Goal: Information Seeking & Learning: Learn about a topic

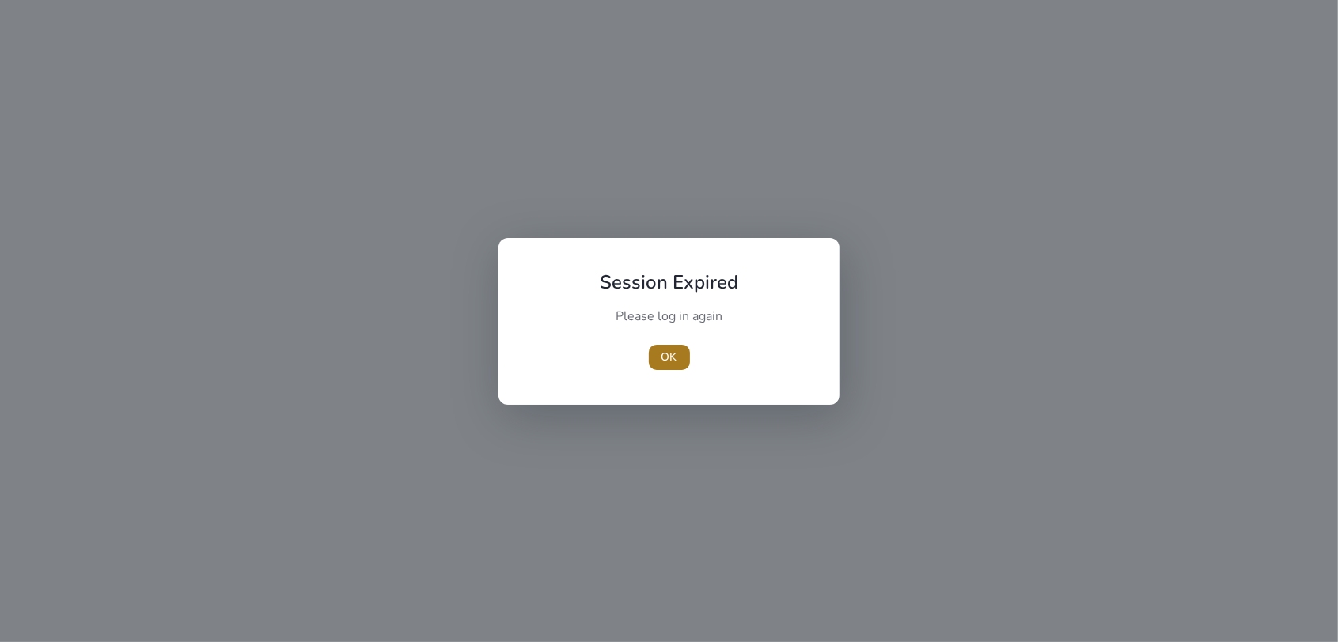
click at [671, 352] on span "OK" at bounding box center [669, 357] width 16 height 17
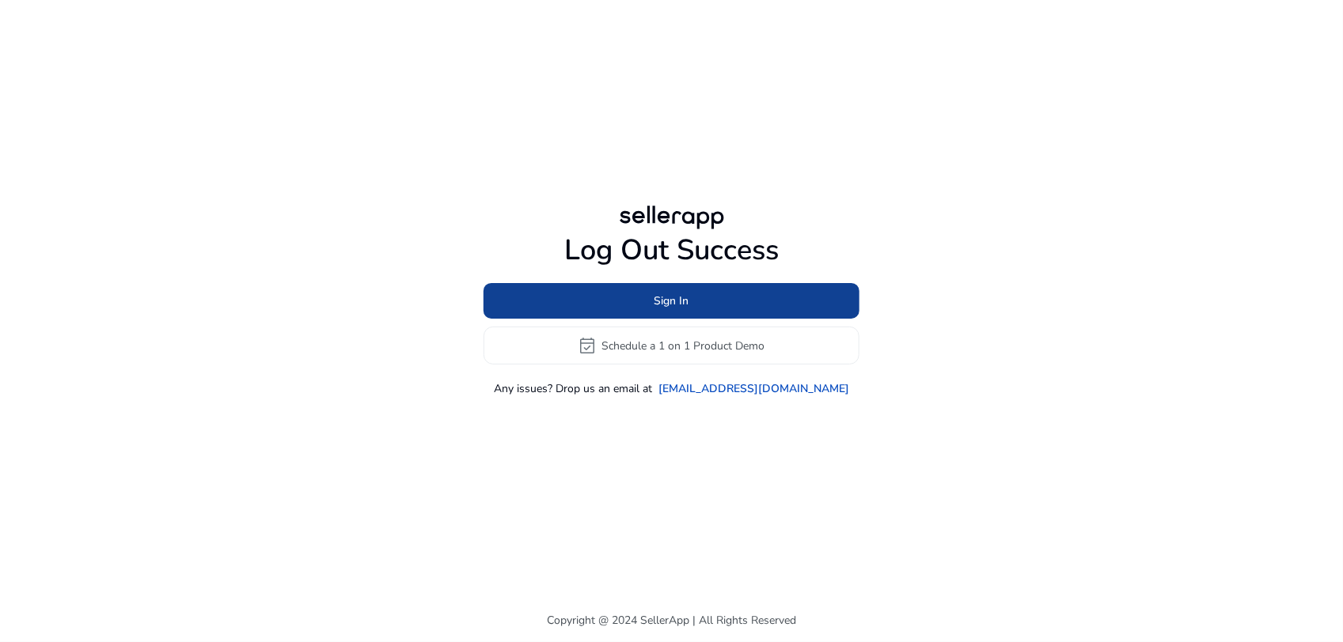
click at [667, 297] on span "Sign In" at bounding box center [671, 301] width 35 height 17
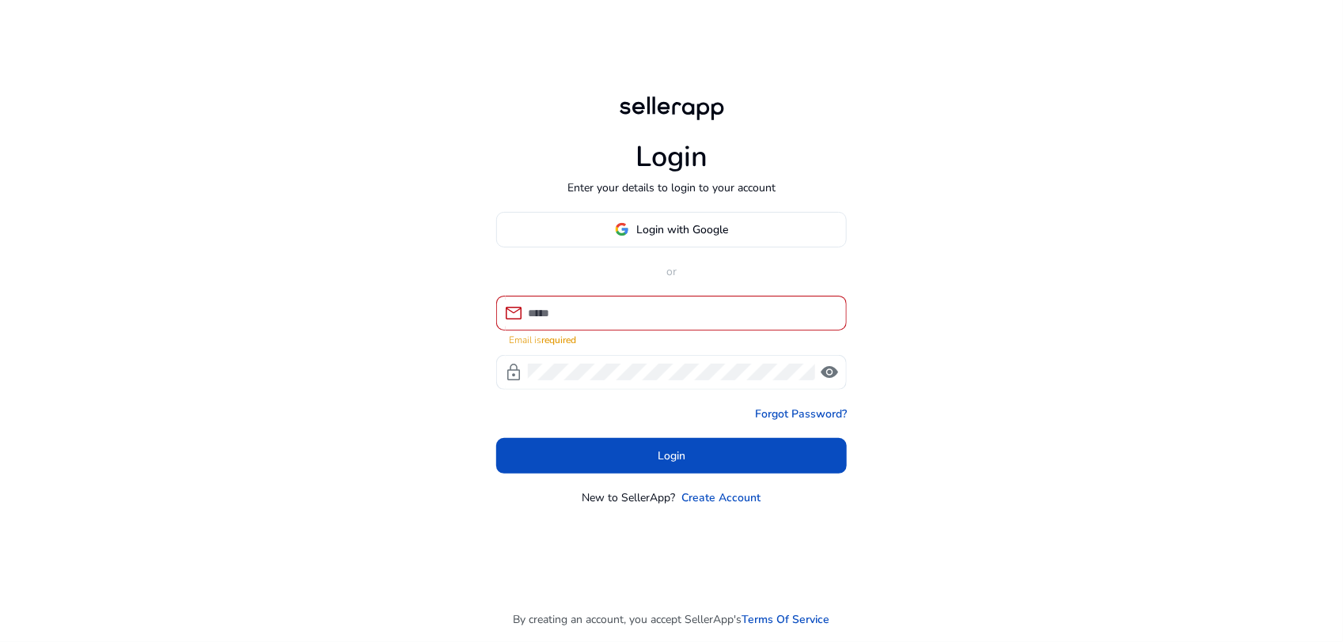
click at [661, 311] on div at bounding box center [681, 313] width 306 height 35
click at [659, 321] on div at bounding box center [681, 313] width 306 height 35
type input "**********"
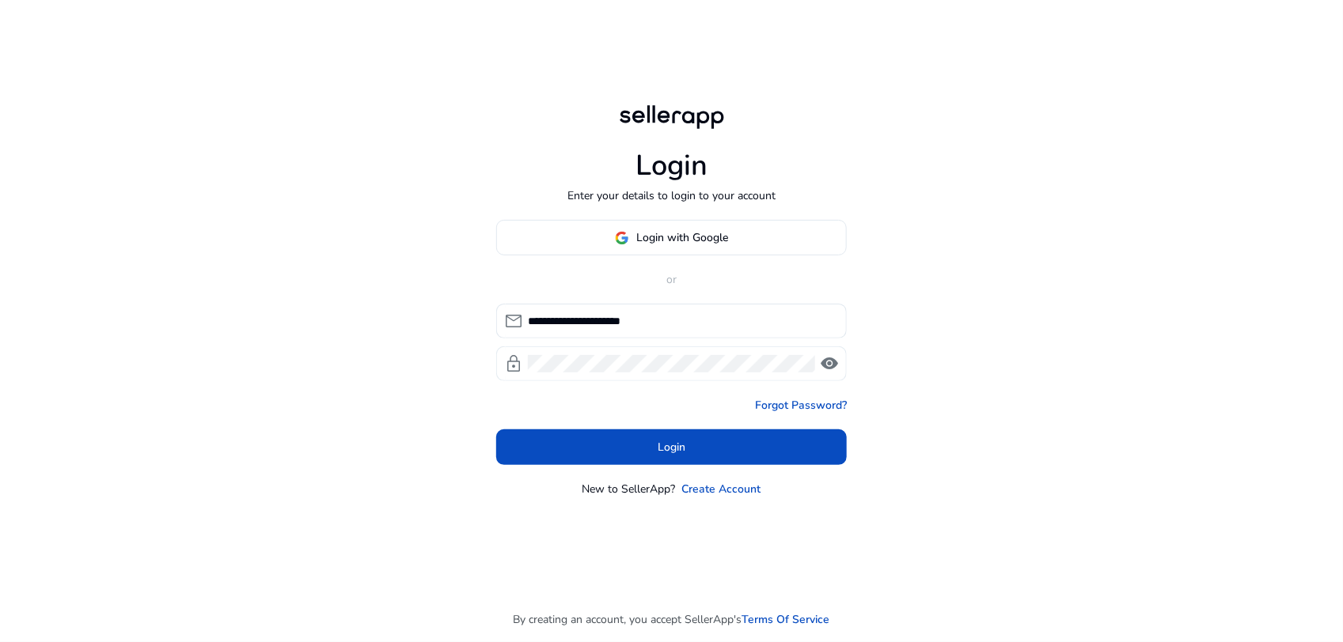
click at [623, 373] on div at bounding box center [671, 364] width 287 height 35
click button "Login" at bounding box center [671, 448] width 350 height 36
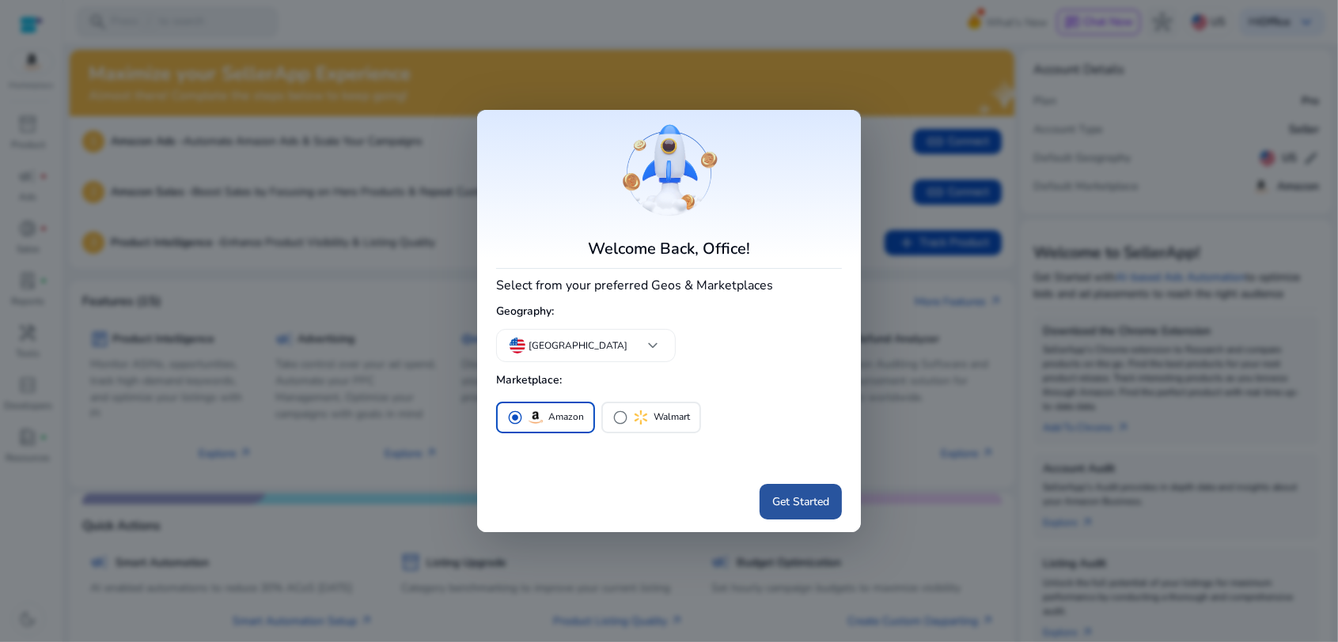
click at [778, 504] on span "Get Started" at bounding box center [800, 502] width 57 height 17
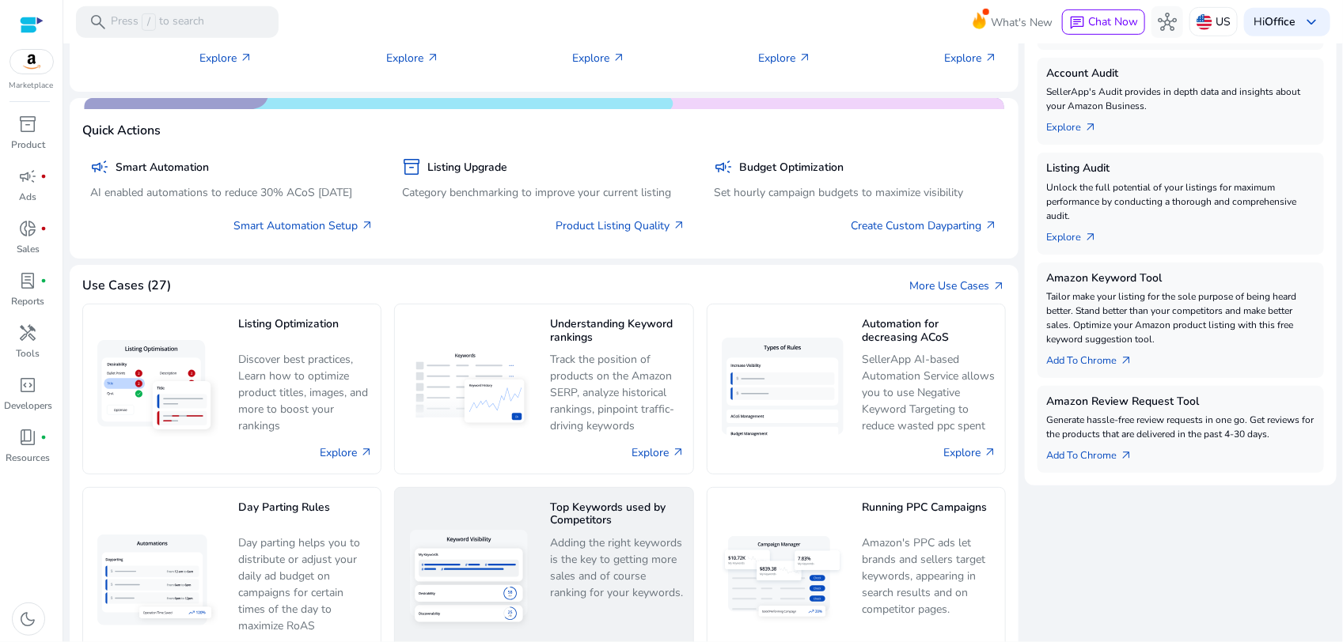
click at [591, 539] on p "Adding the right keywords is the key to getting more sales and of course rankin…" at bounding box center [617, 568] width 134 height 67
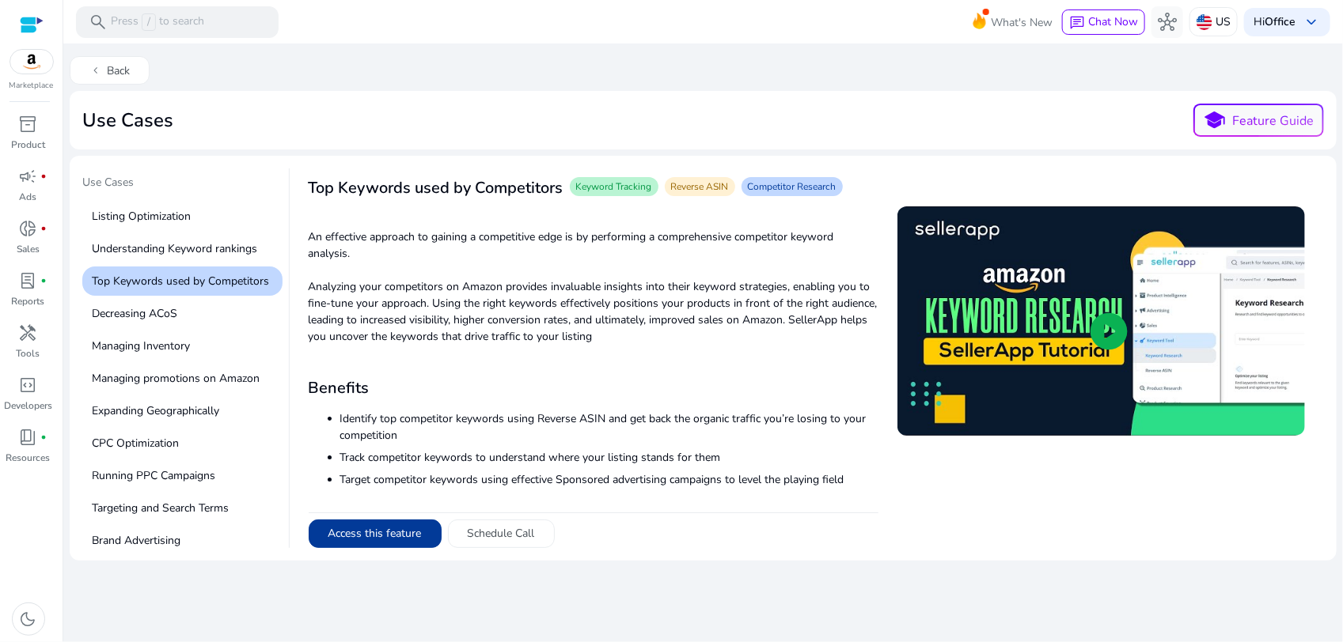
click at [408, 540] on button "Access this feature" at bounding box center [375, 534] width 133 height 28
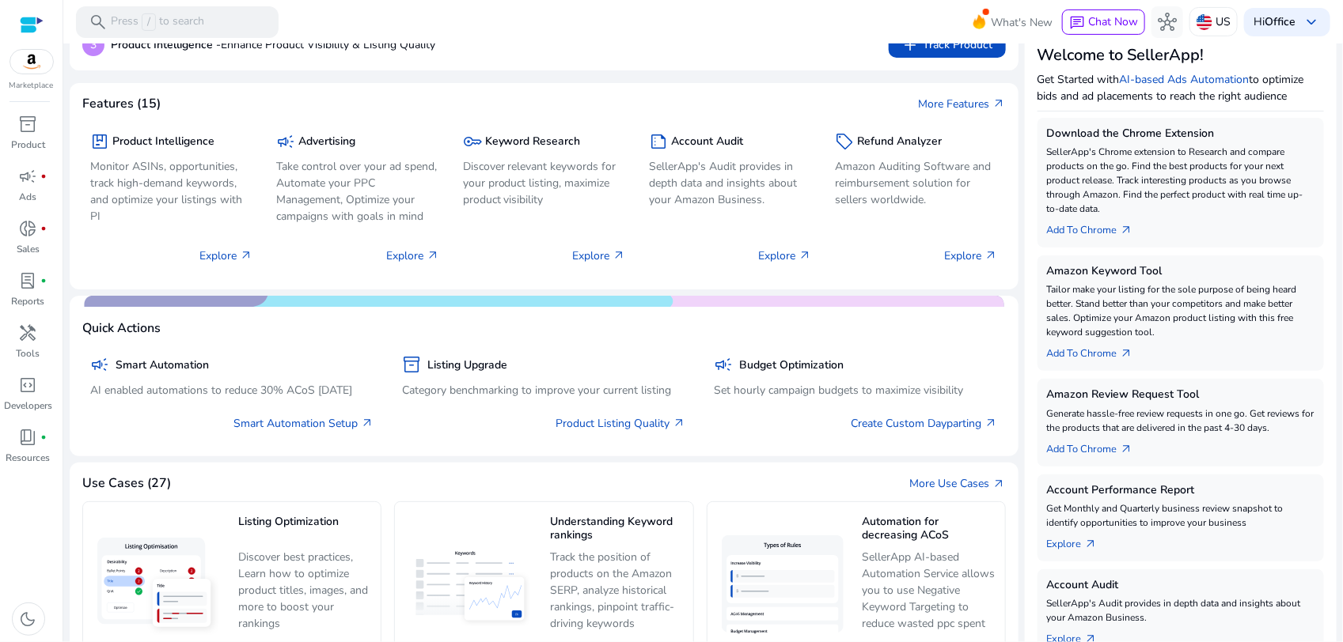
scroll to position [297, 0]
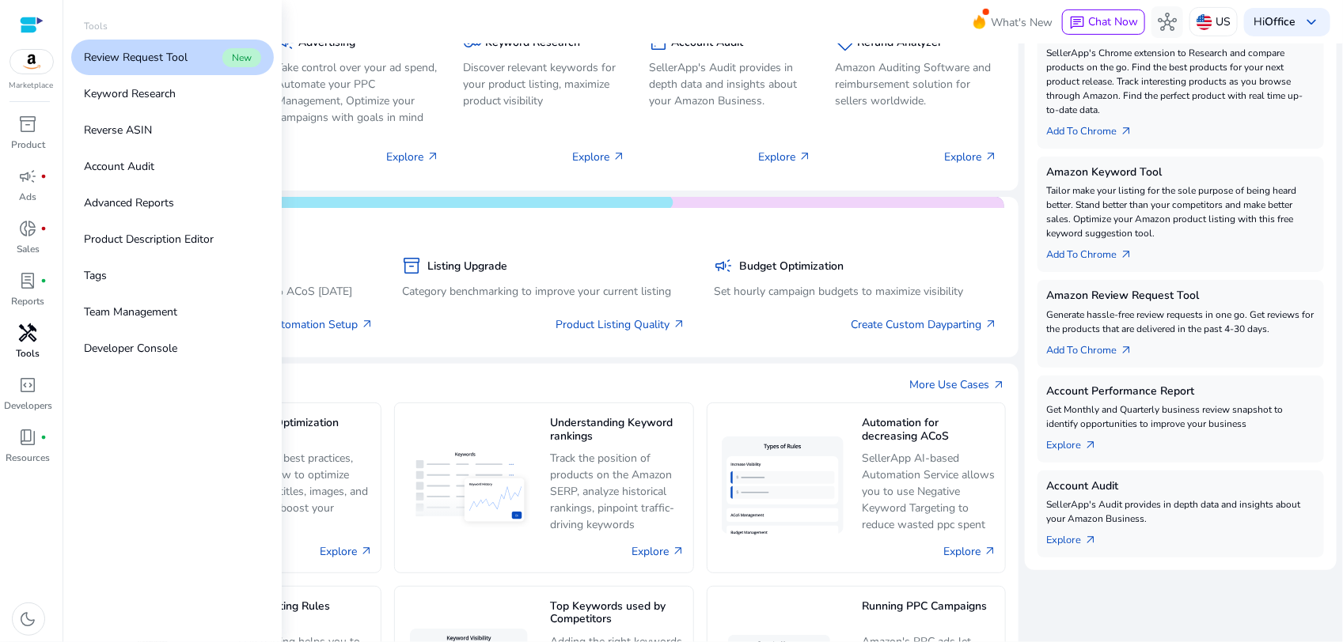
click at [25, 345] on div "handyman" at bounding box center [28, 332] width 44 height 25
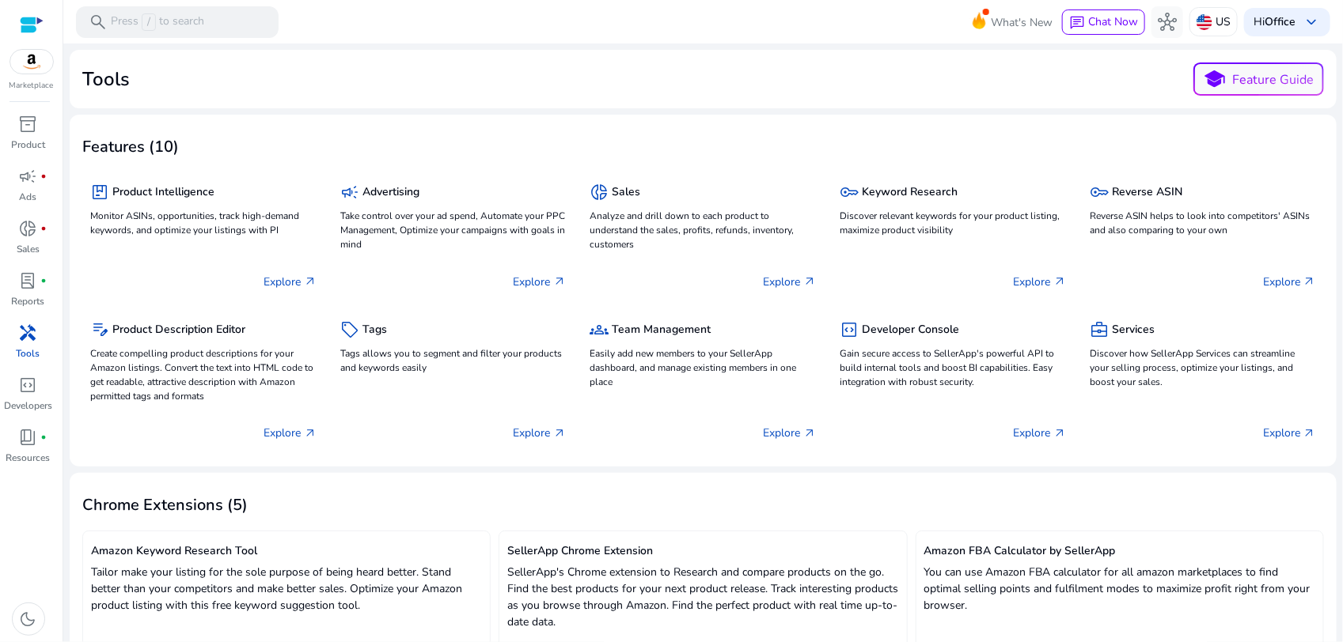
click at [335, 32] on mat-toolbar "search Press / to search What's New chat Chat Now hub US Hi Office keyboard_arr…" at bounding box center [702, 22] width 1279 height 44
click at [207, 17] on div "search Press / to search" at bounding box center [177, 22] width 203 height 32
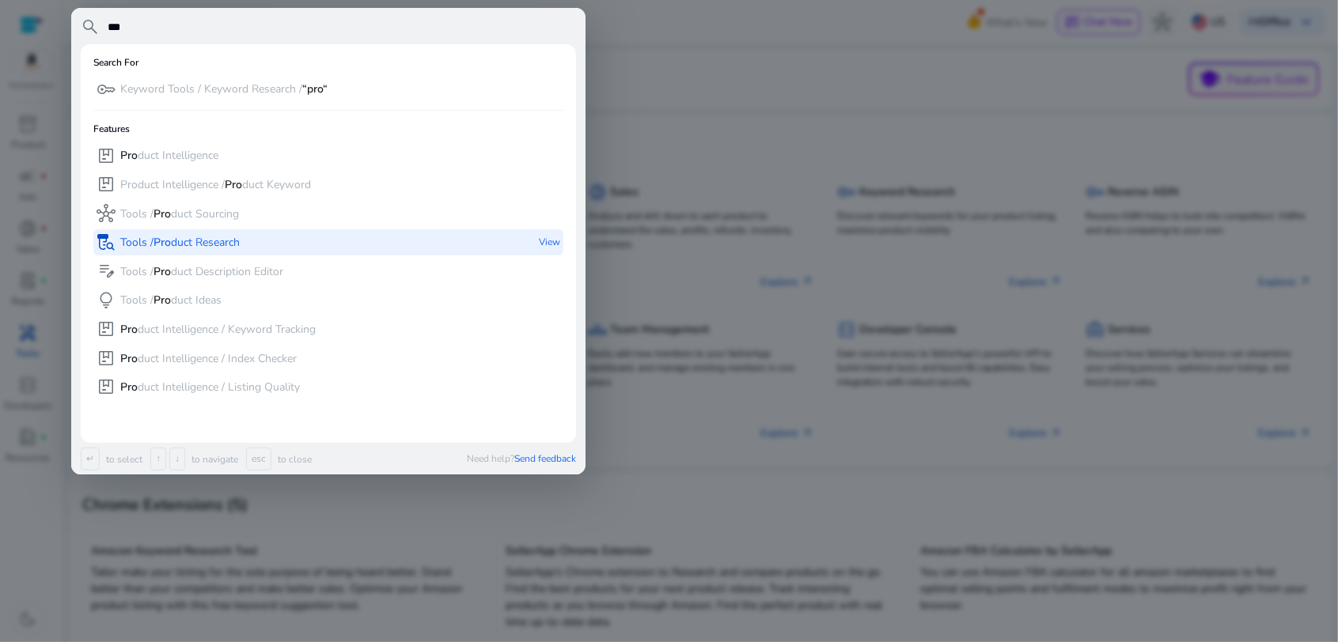
type input "***"
click at [192, 240] on p "Tools / Pro duct Research" at bounding box center [179, 243] width 119 height 16
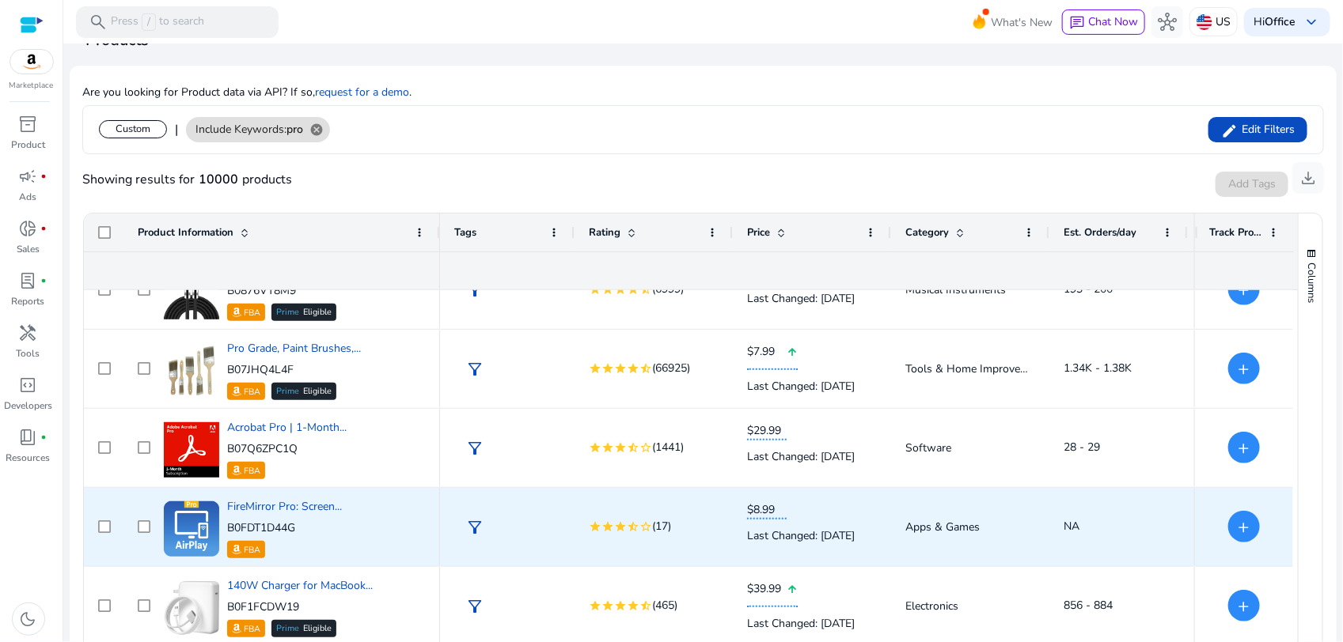
scroll to position [3461, 0]
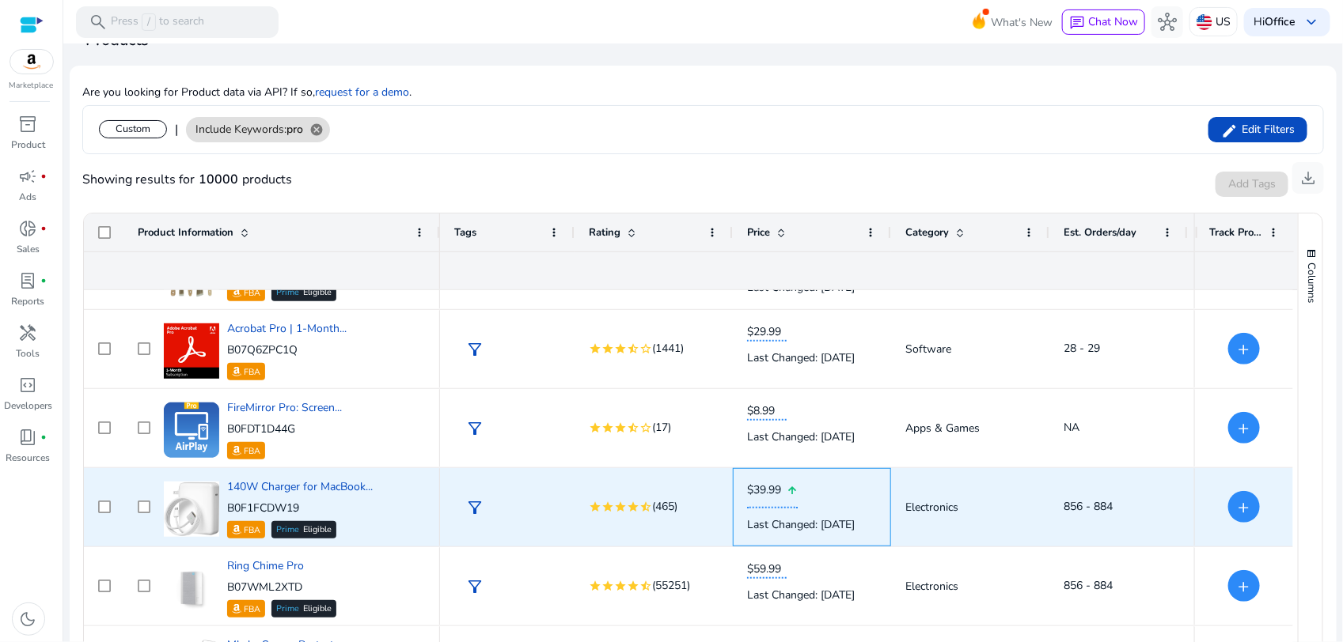
drag, startPoint x: 832, startPoint y: 519, endPoint x: 1176, endPoint y: 498, distance: 344.8
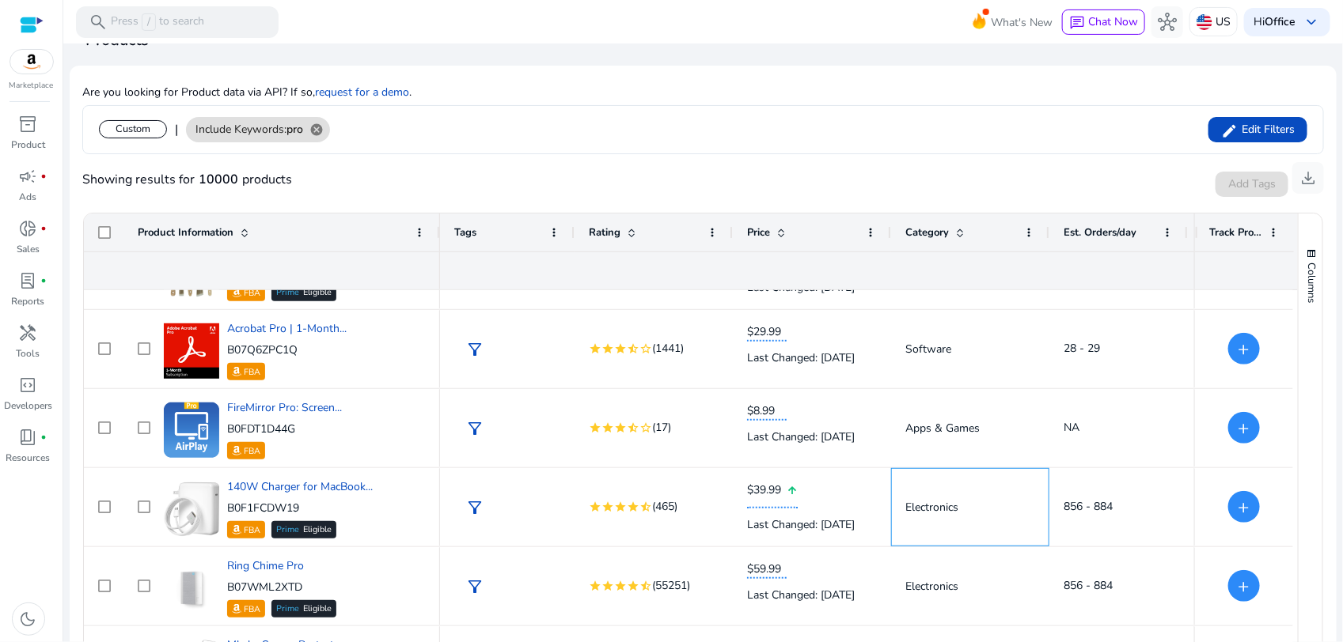
drag, startPoint x: 1034, startPoint y: 468, endPoint x: 1346, endPoint y: 475, distance: 311.8
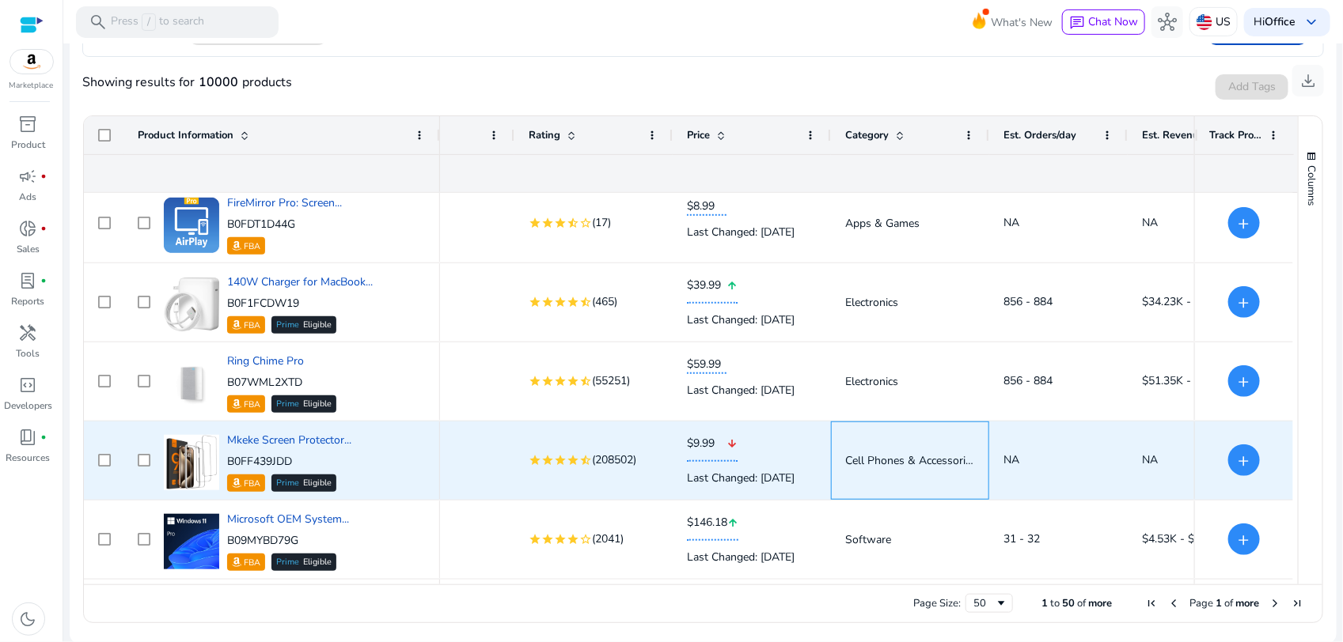
scroll to position [0, 1048]
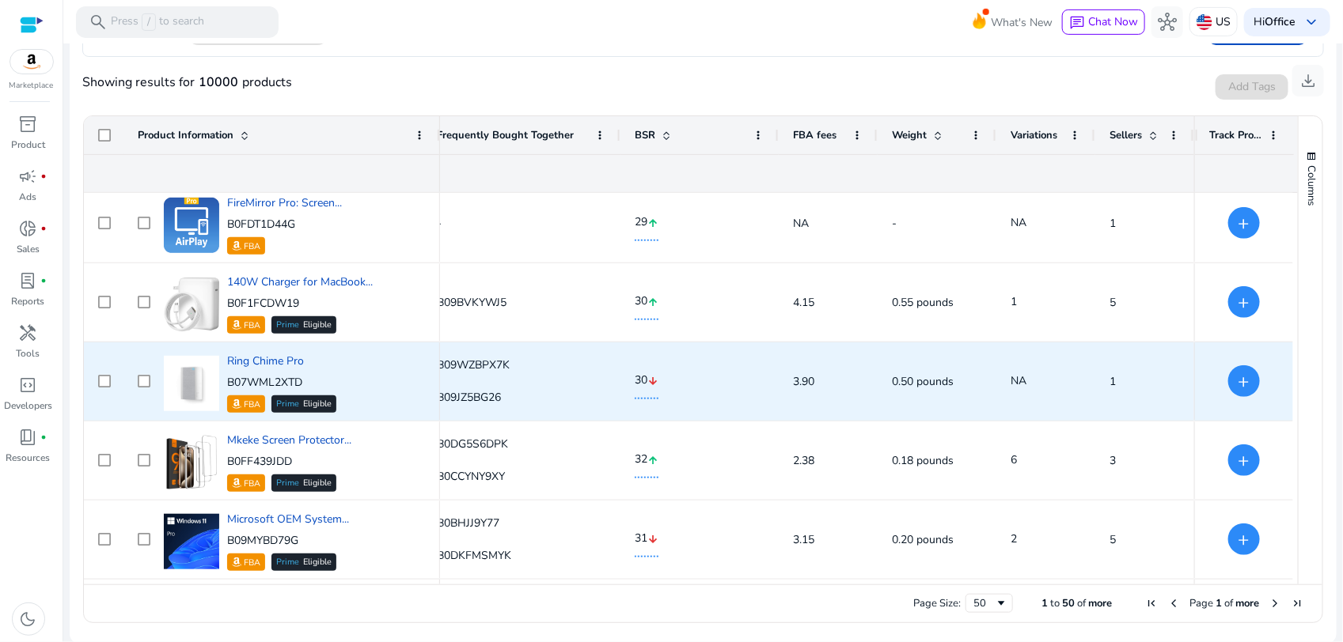
drag, startPoint x: 941, startPoint y: 434, endPoint x: 1258, endPoint y: 406, distance: 317.7
drag, startPoint x: 1003, startPoint y: 413, endPoint x: 603, endPoint y: 328, distance: 409.2
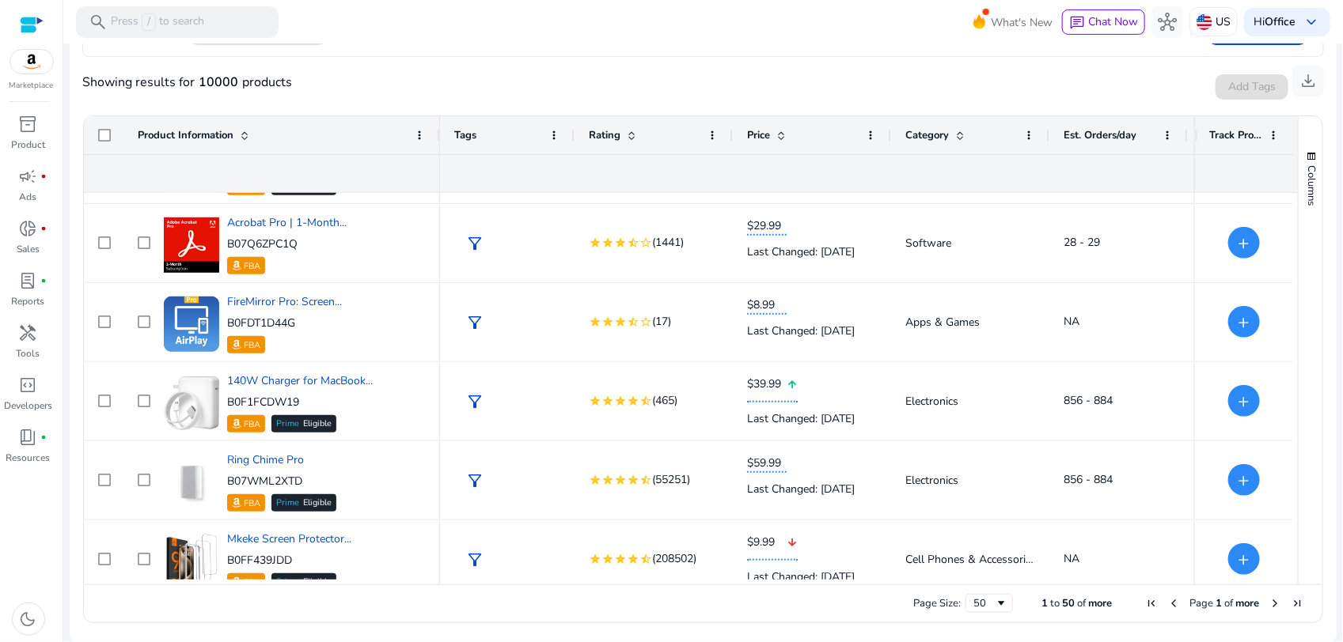
scroll to position [3569, 0]
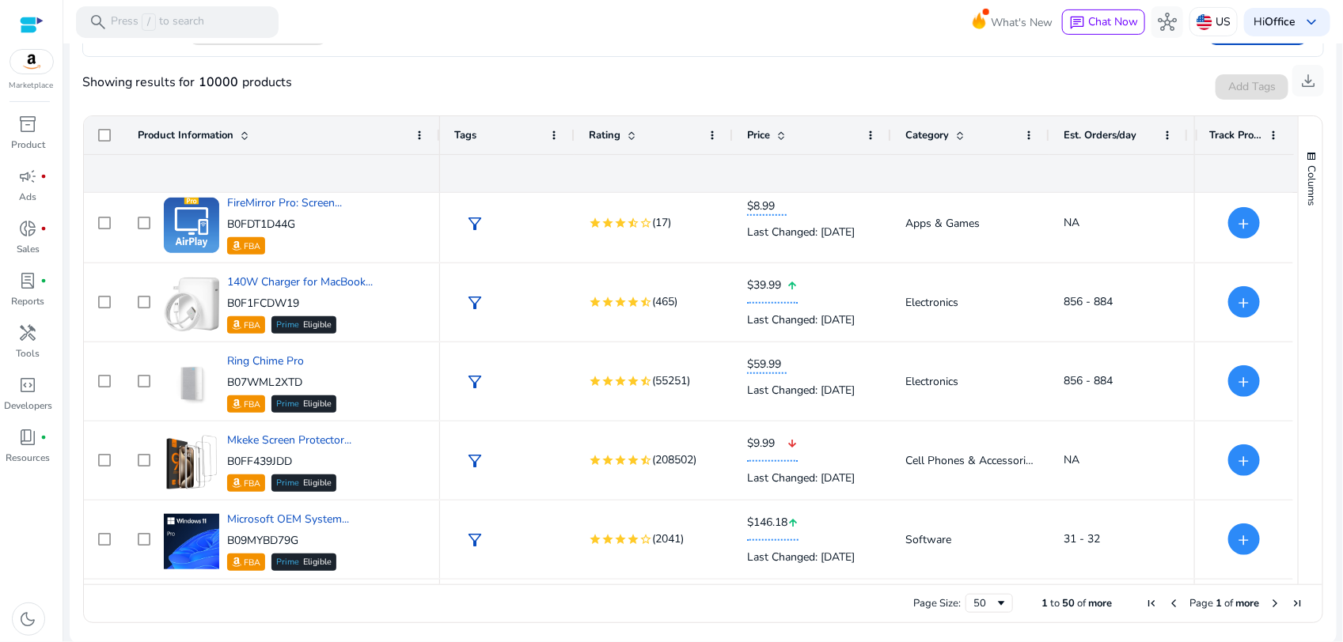
click at [1268, 598] on span "Next Page" at bounding box center [1274, 603] width 13 height 13
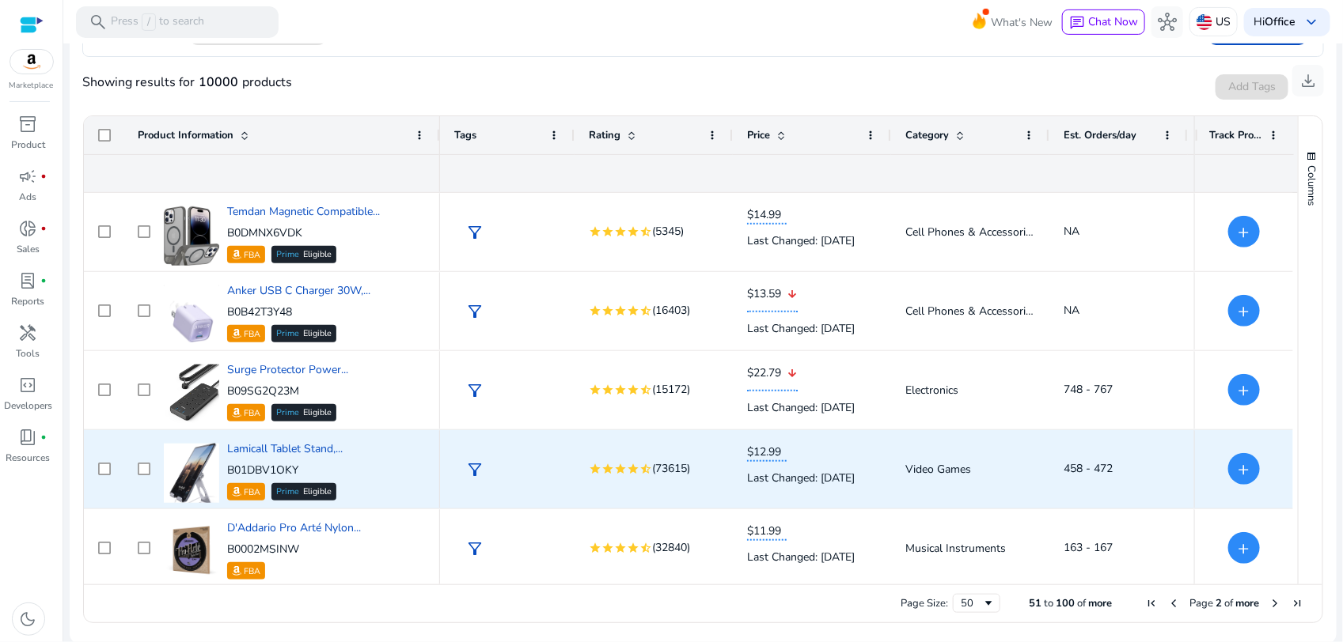
scroll to position [0, 0]
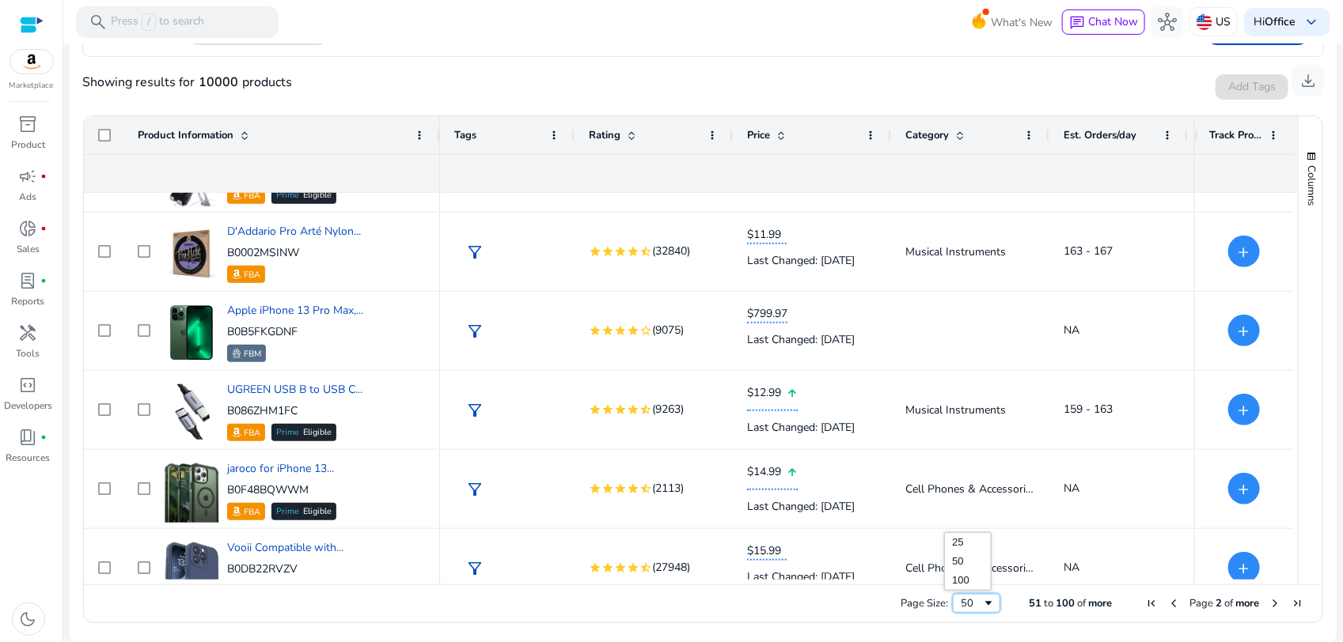
click at [982, 607] on span "Page Size" at bounding box center [988, 603] width 13 height 13
click at [971, 597] on div "50" at bounding box center [970, 604] width 21 height 14
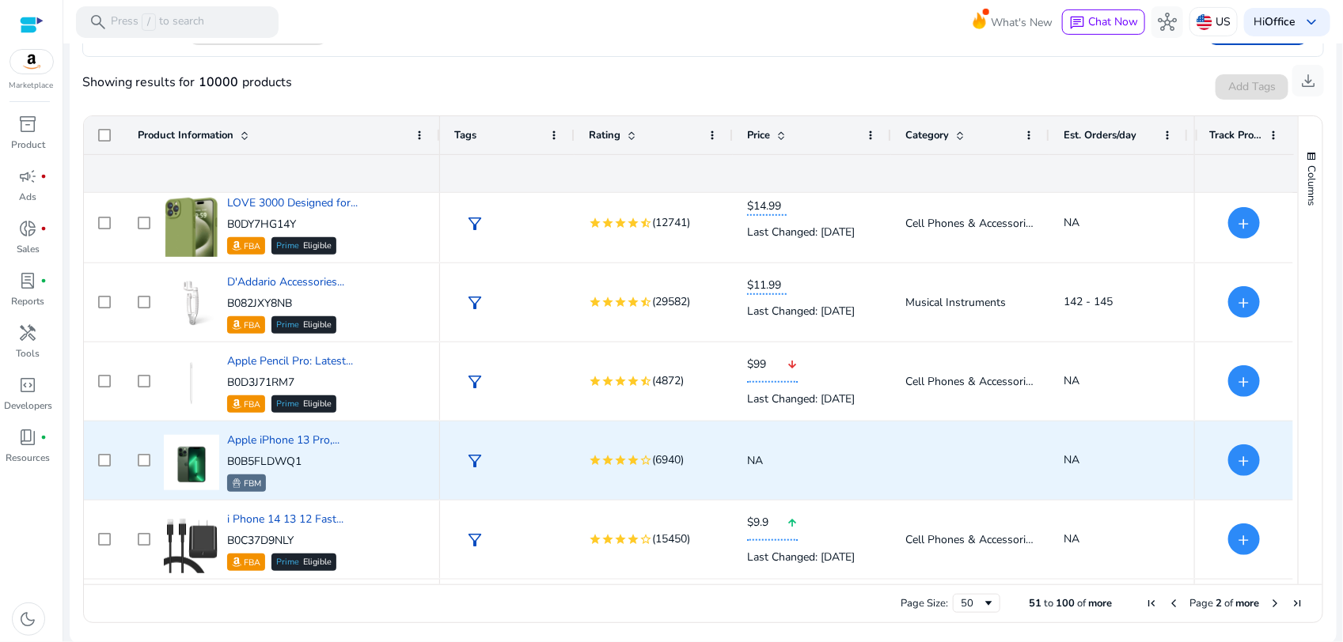
scroll to position [3569, 0]
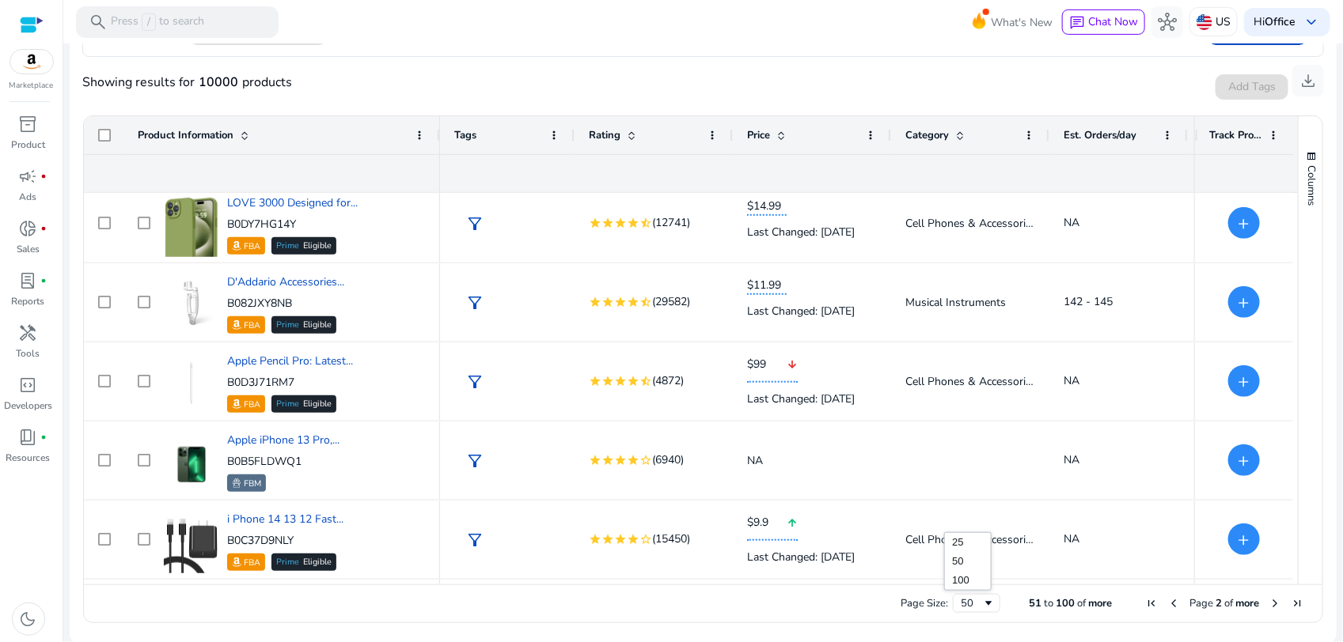
click at [965, 606] on div "50" at bounding box center [970, 604] width 21 height 14
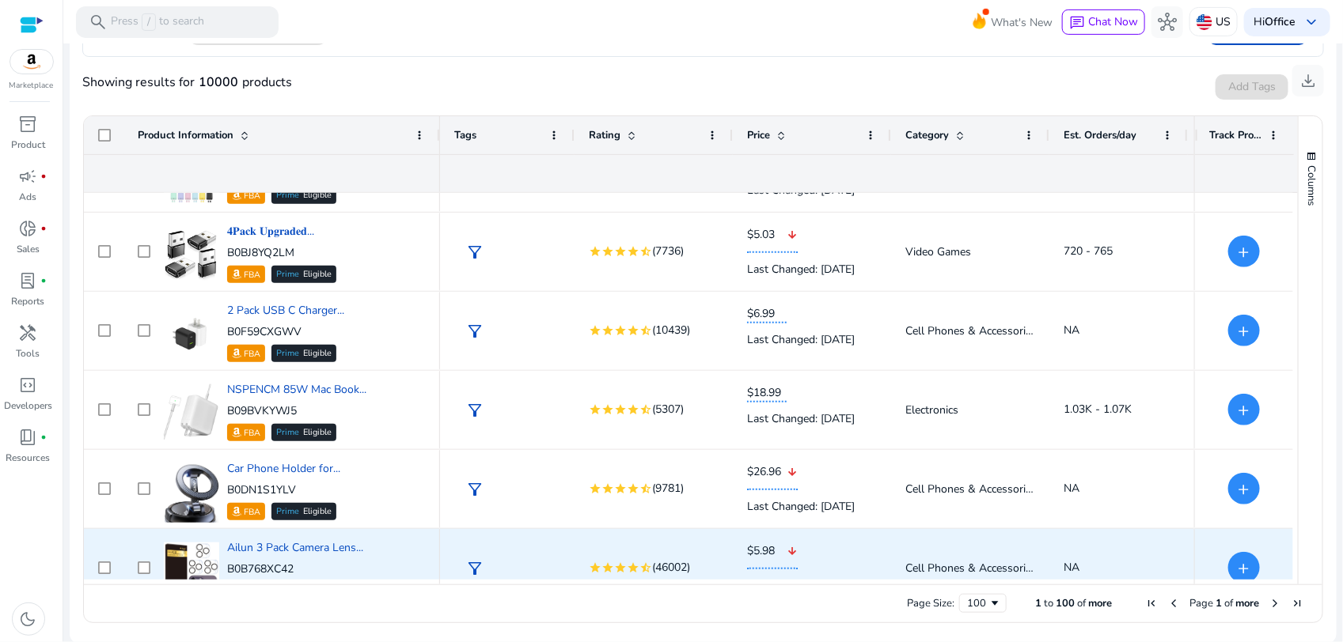
scroll to position [0, 0]
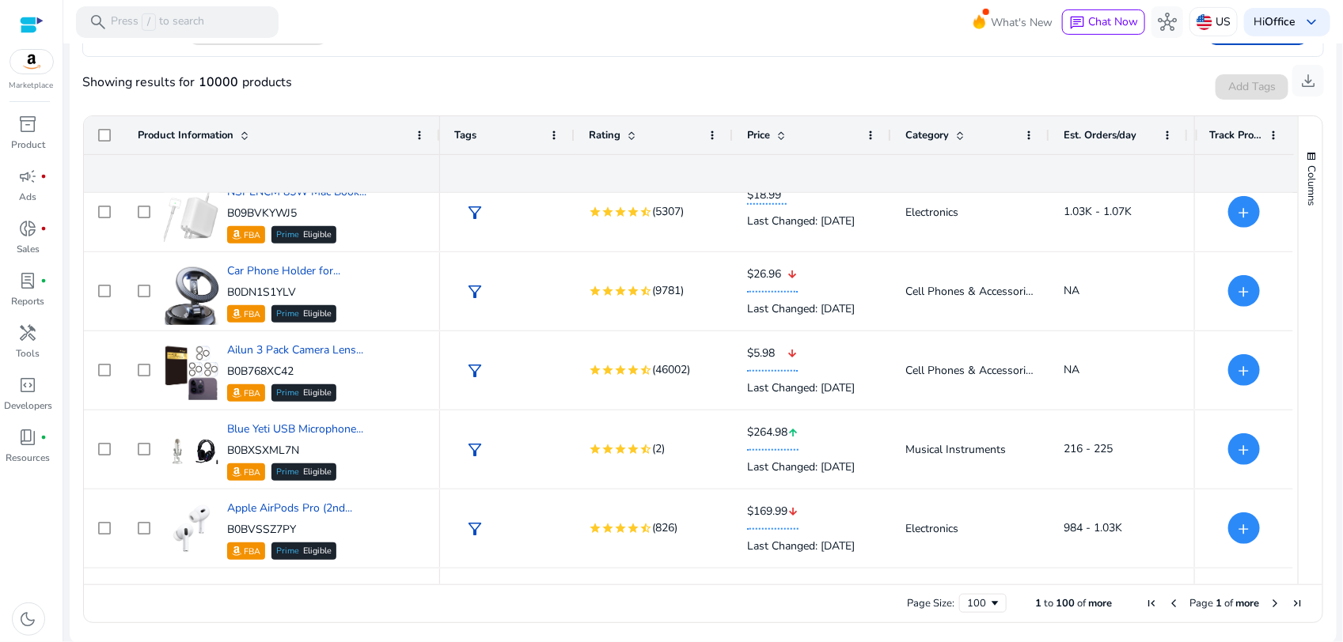
click at [1268, 603] on span "Next Page" at bounding box center [1274, 603] width 13 height 13
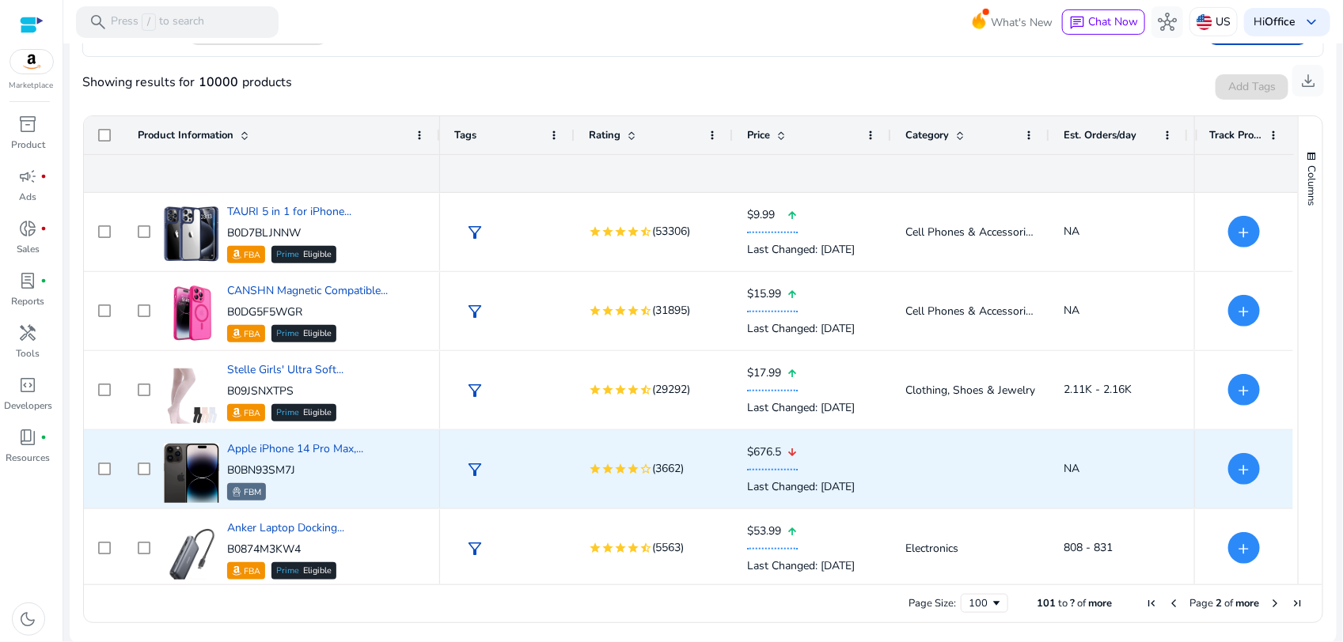
scroll to position [297, 0]
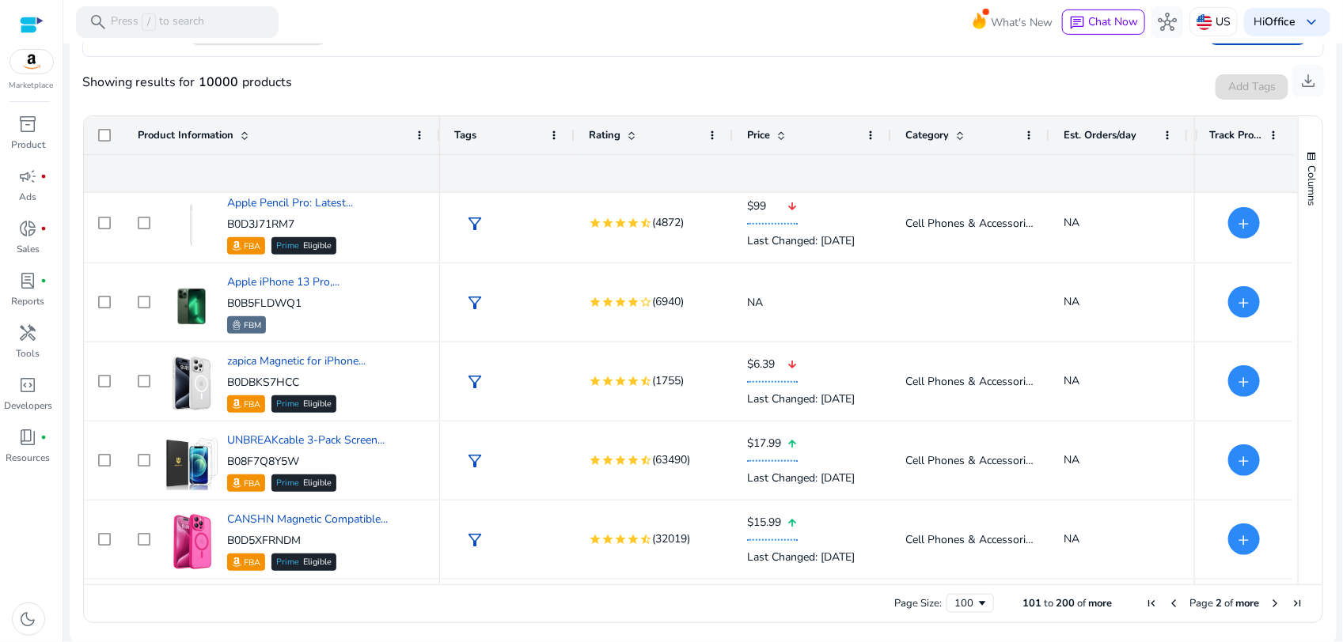
click at [1268, 601] on span "Next Page" at bounding box center [1274, 603] width 13 height 13
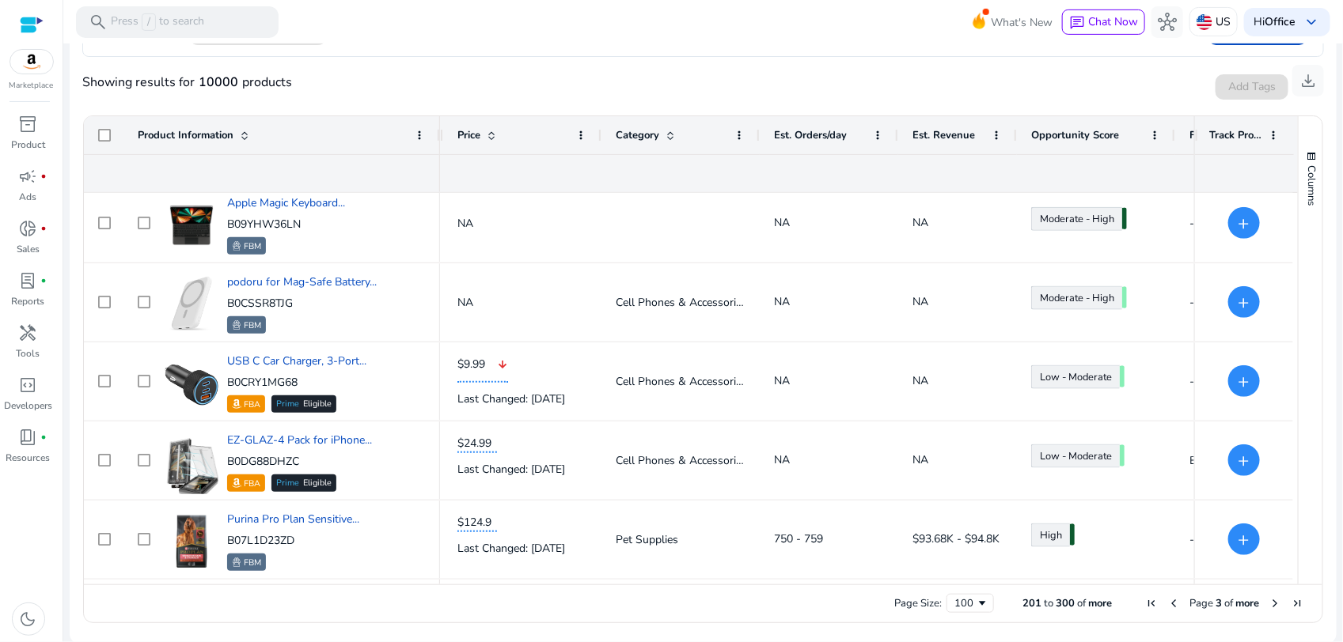
click at [1270, 600] on span "Next Page" at bounding box center [1274, 603] width 13 height 13
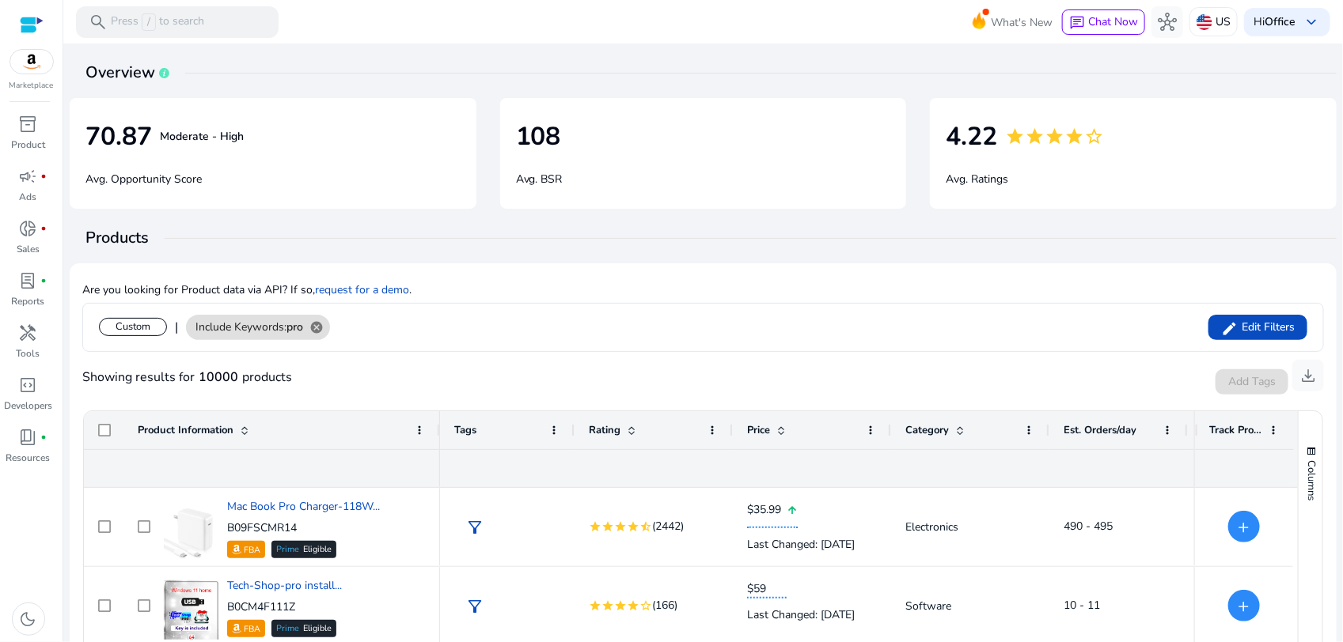
scroll to position [0, 290]
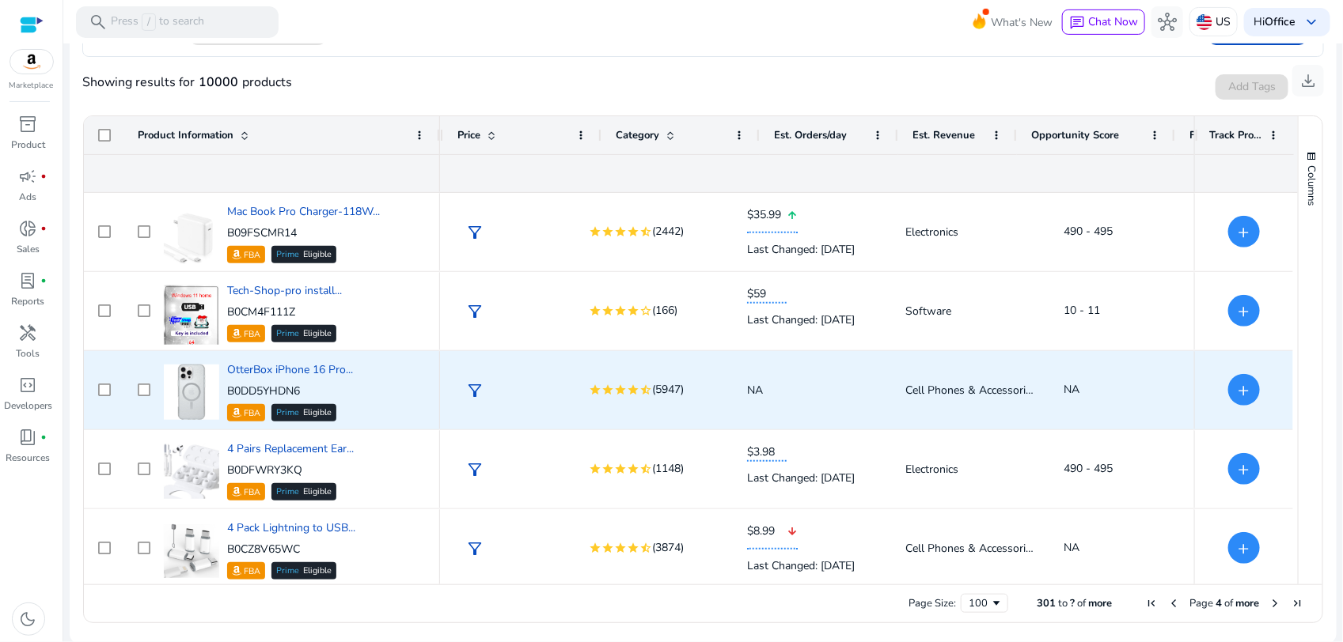
scroll to position [0, 290]
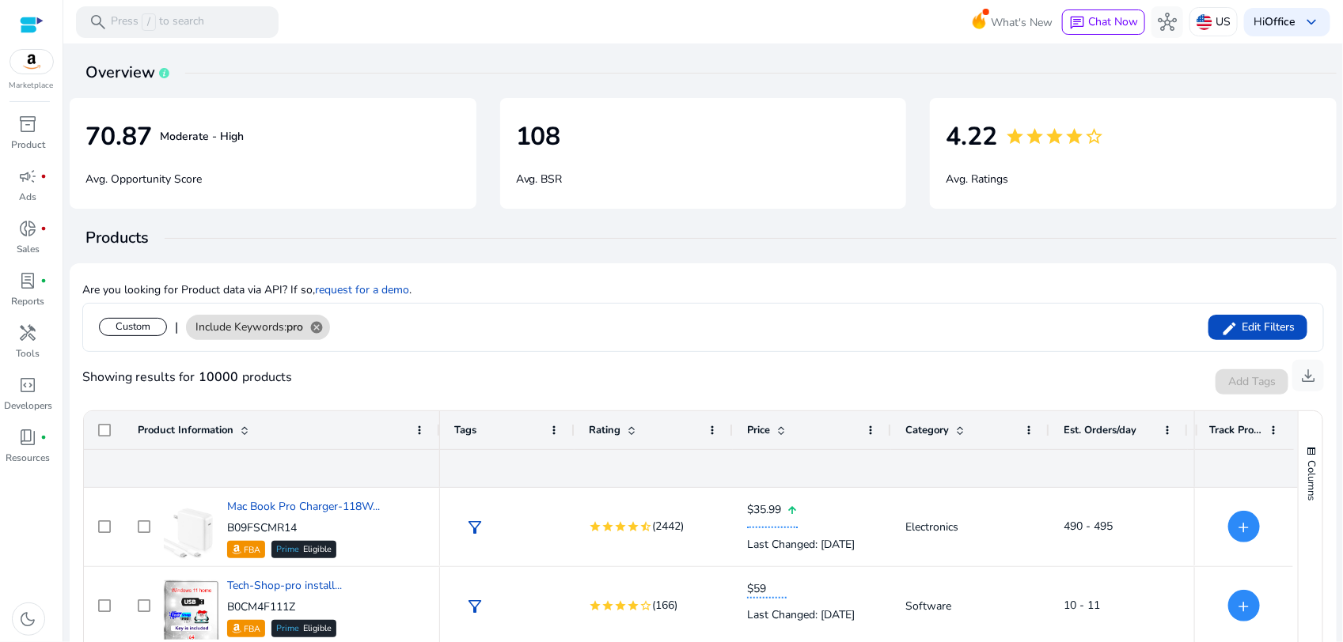
scroll to position [0, 290]
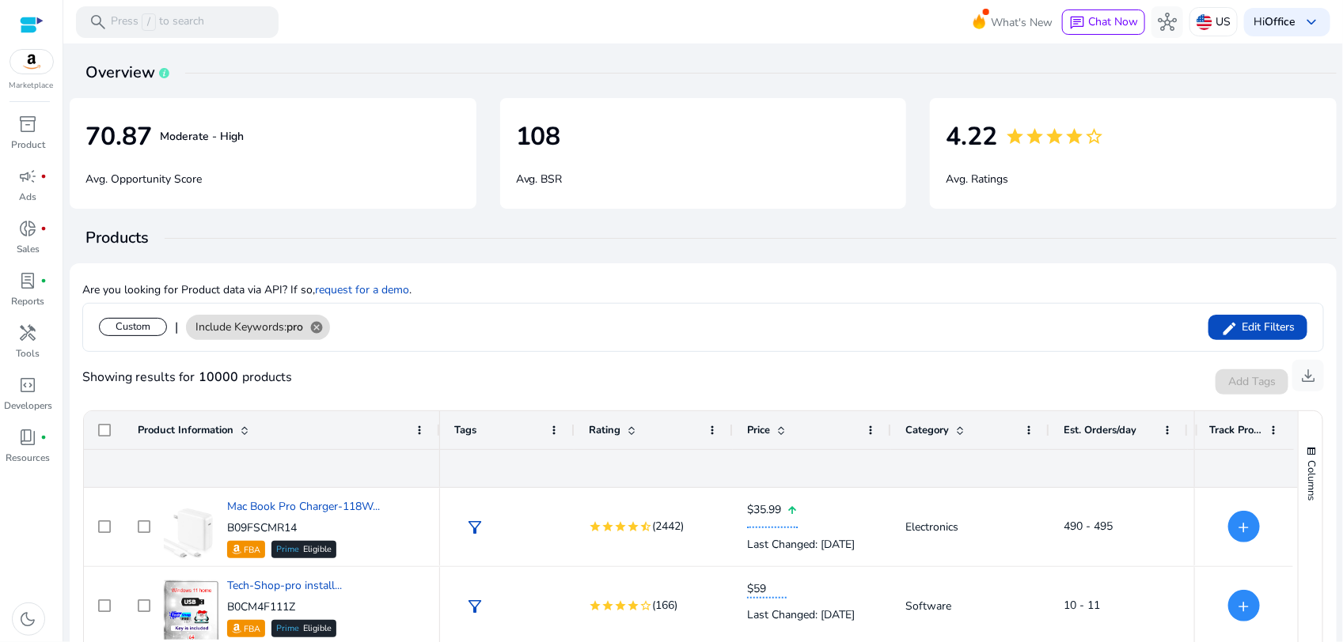
scroll to position [0, 290]
